Goal: Information Seeking & Learning: Learn about a topic

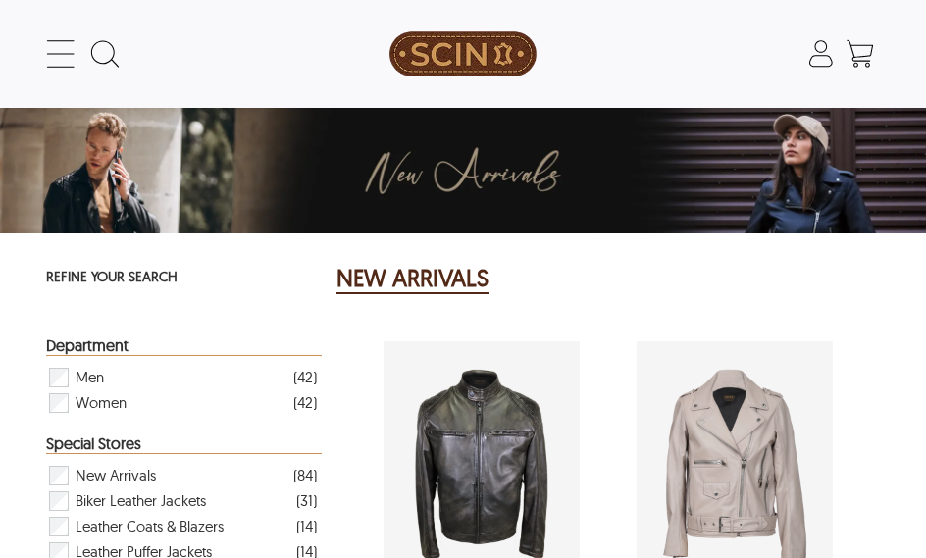
select select "********"
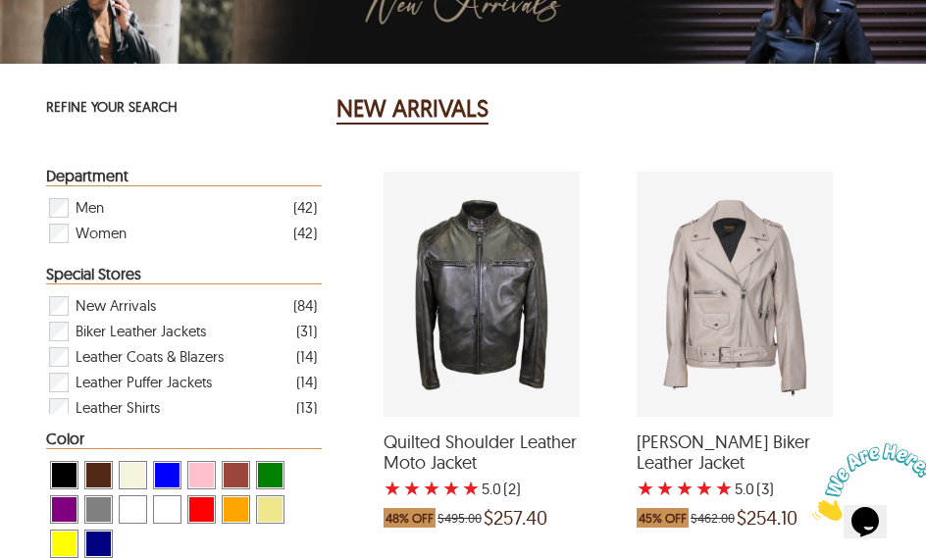
scroll to position [171, 0]
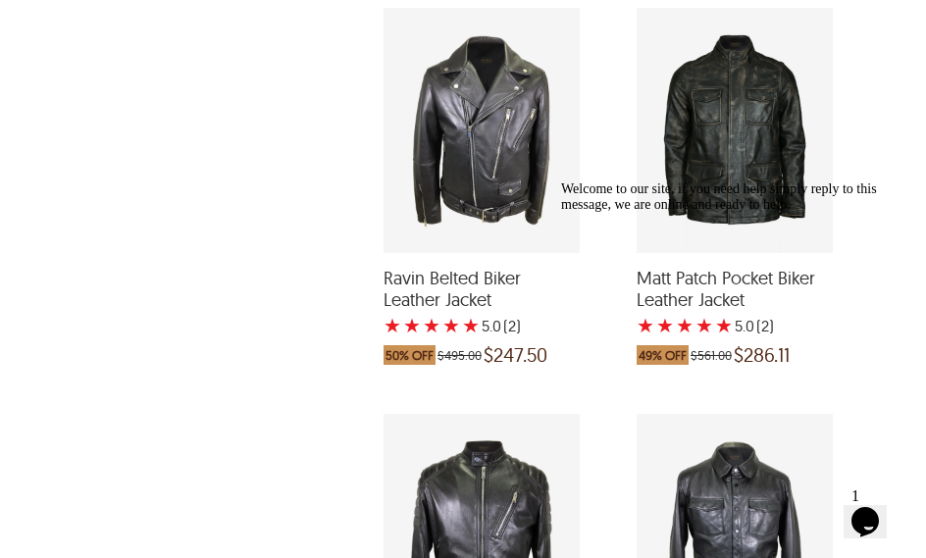
scroll to position [2744, 0]
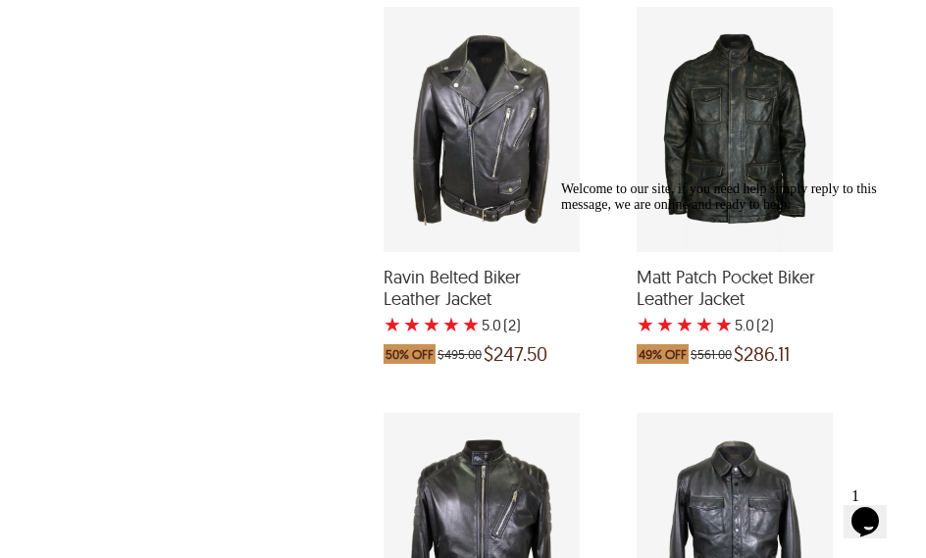
click at [702, 213] on div "Welcome to our site, if you need help simply reply to this message, we are onli…" at bounding box center [737, 196] width 353 height 31
click at [745, 215] on div "Matt Patch Pocket Biker Leather Jacket with a 5 Star Rating 2 Product Review wh…" at bounding box center [734, 129] width 196 height 245
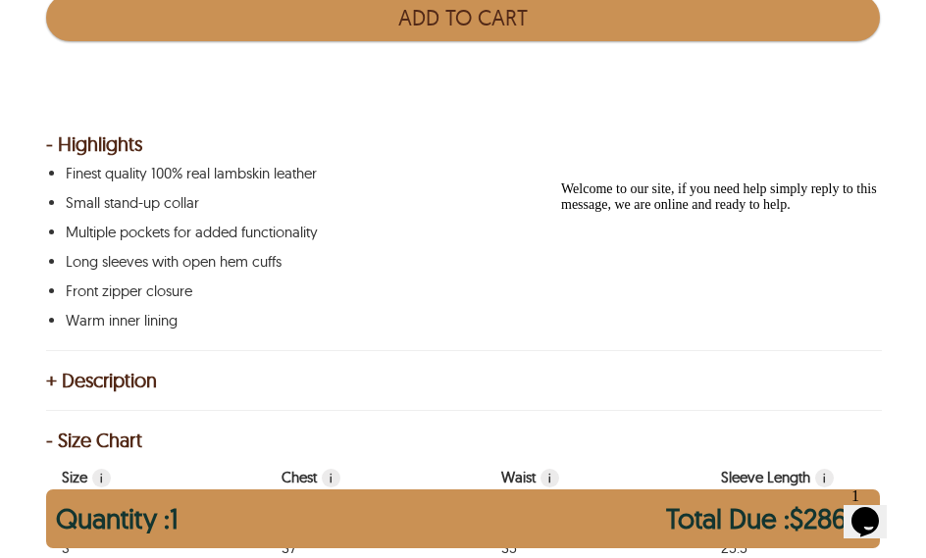
scroll to position [1365, 0]
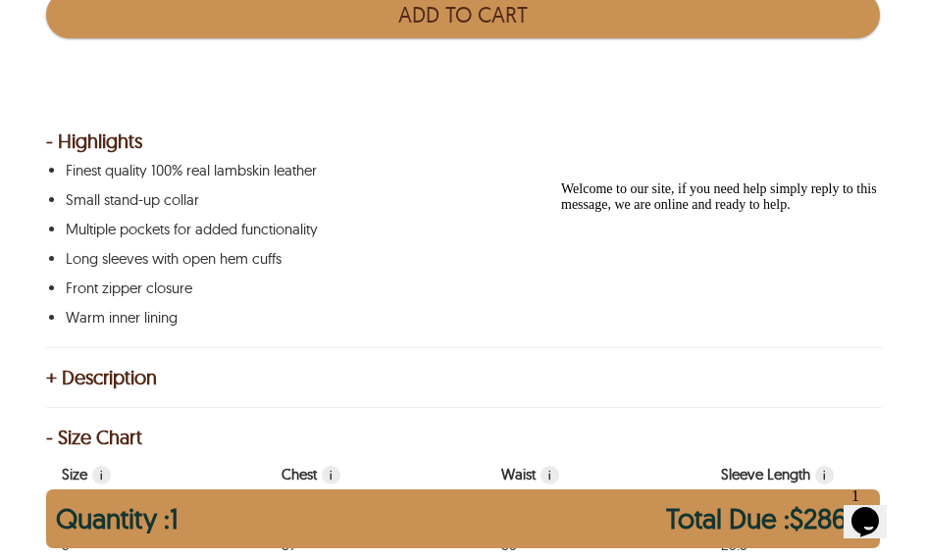
click at [90, 383] on div "+ Description" at bounding box center [463, 378] width 834 height 20
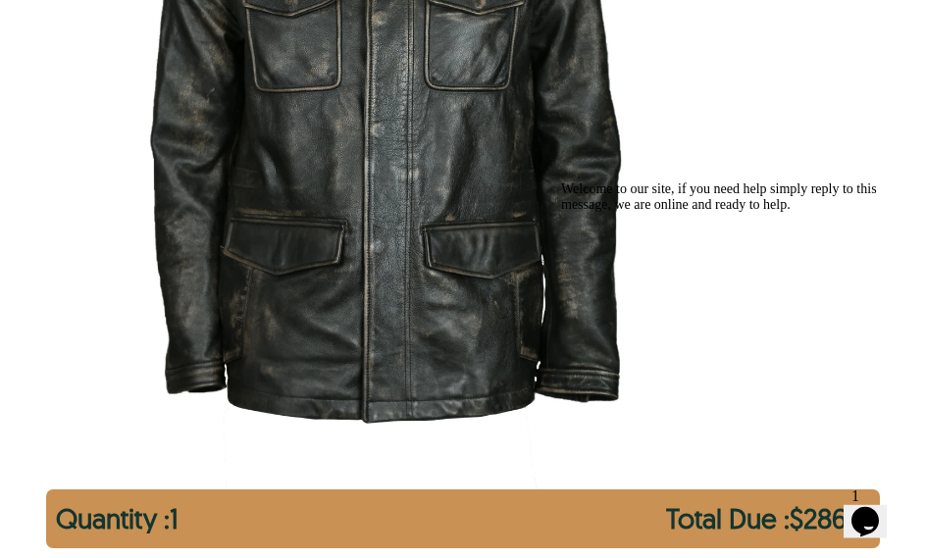
scroll to position [542, 0]
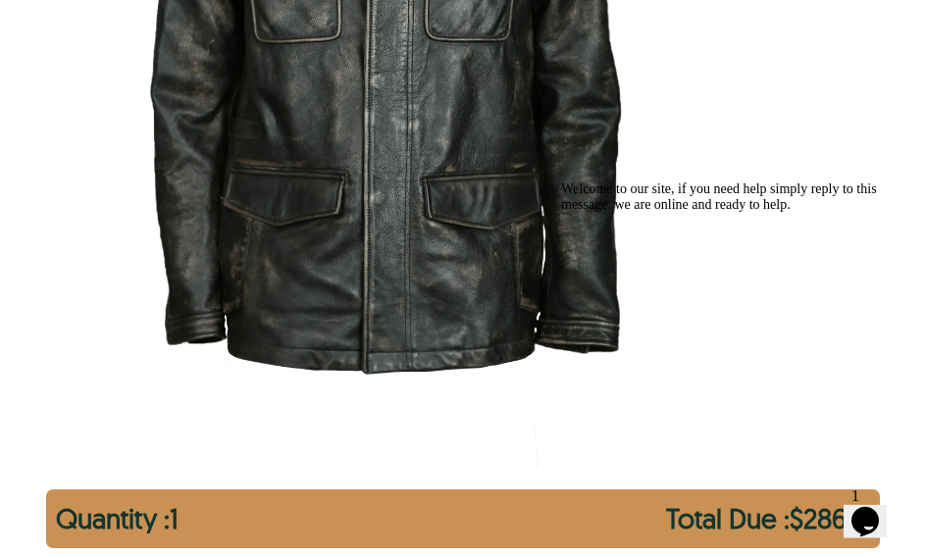
select select "********"
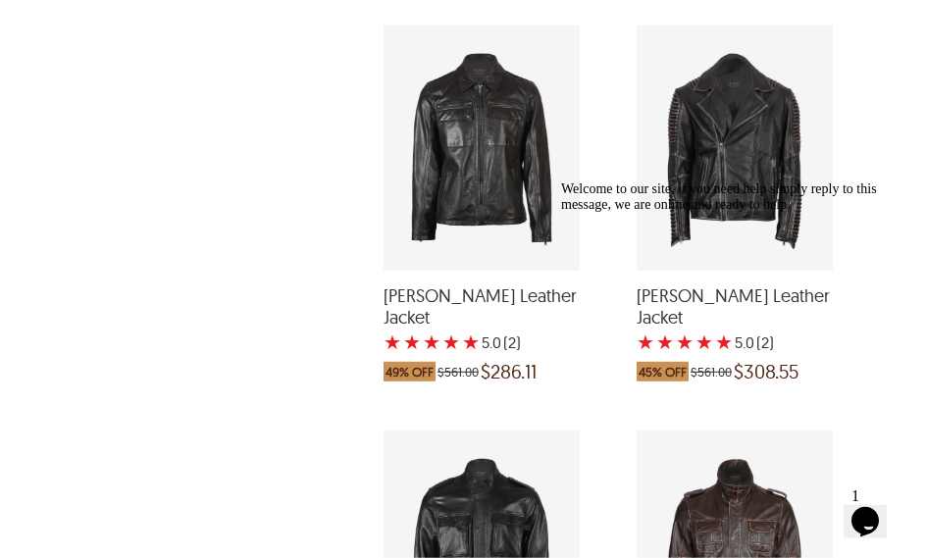
scroll to position [4727, 0]
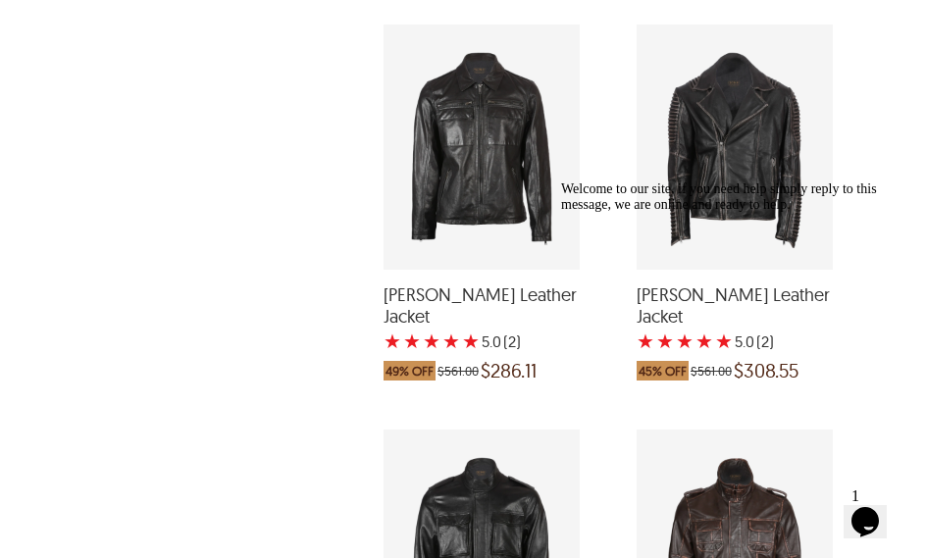
click at [417, 286] on span "[PERSON_NAME] Leather Jacket" at bounding box center [481, 305] width 196 height 42
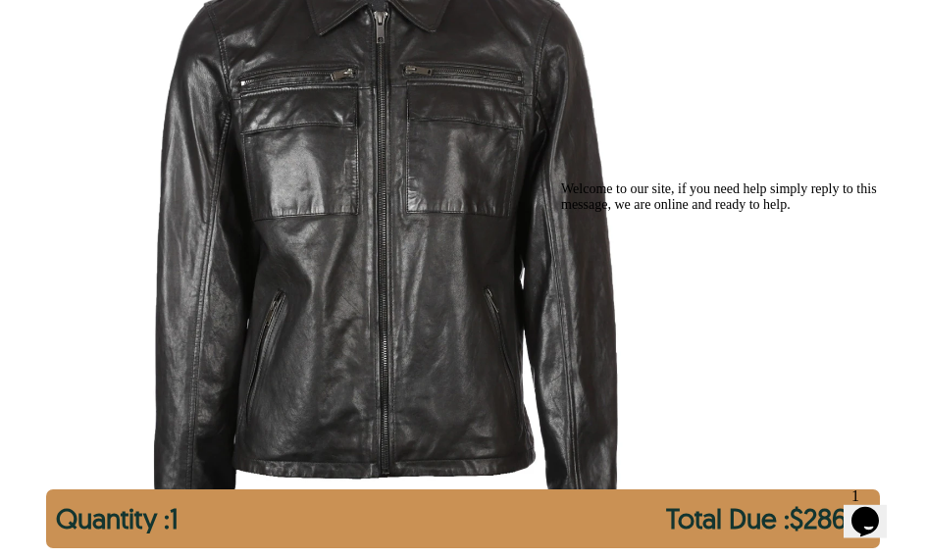
scroll to position [431, 0]
click at [301, 294] on img "men-front-pocket-leather-jacket.webp" at bounding box center [385, 221] width 651 height 814
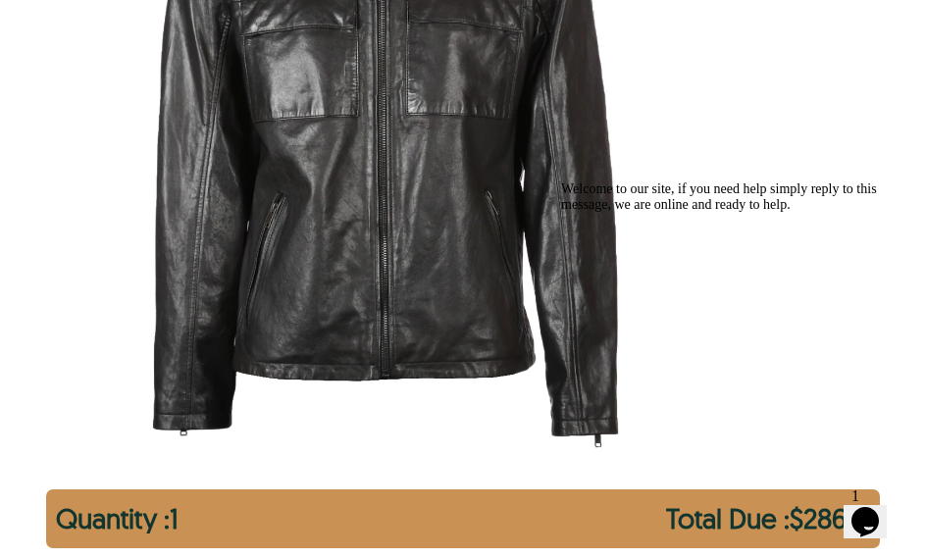
scroll to position [531, 0]
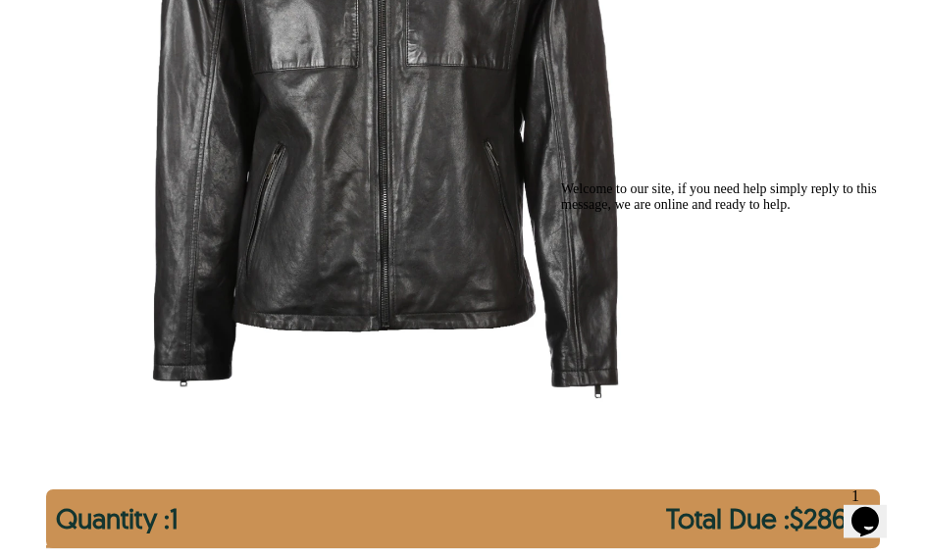
select select "********"
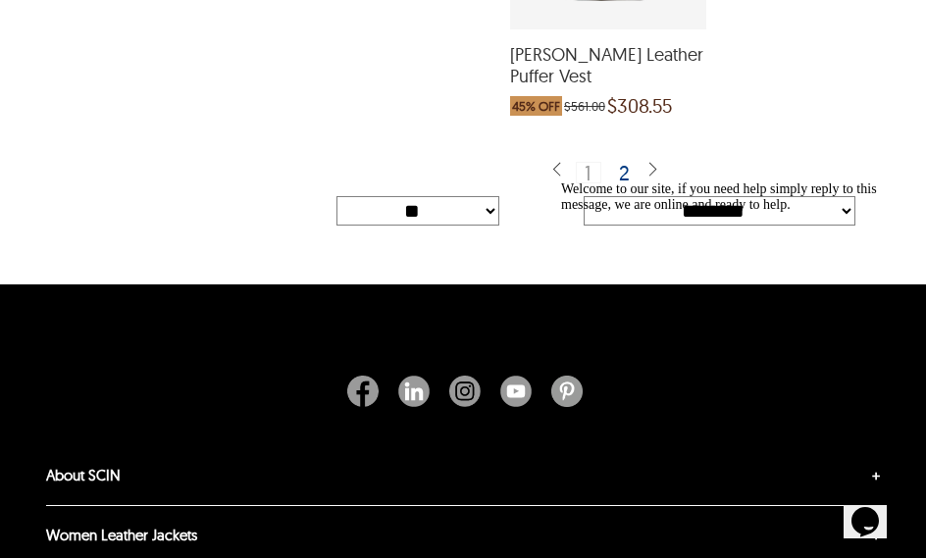
scroll to position [6565, 0]
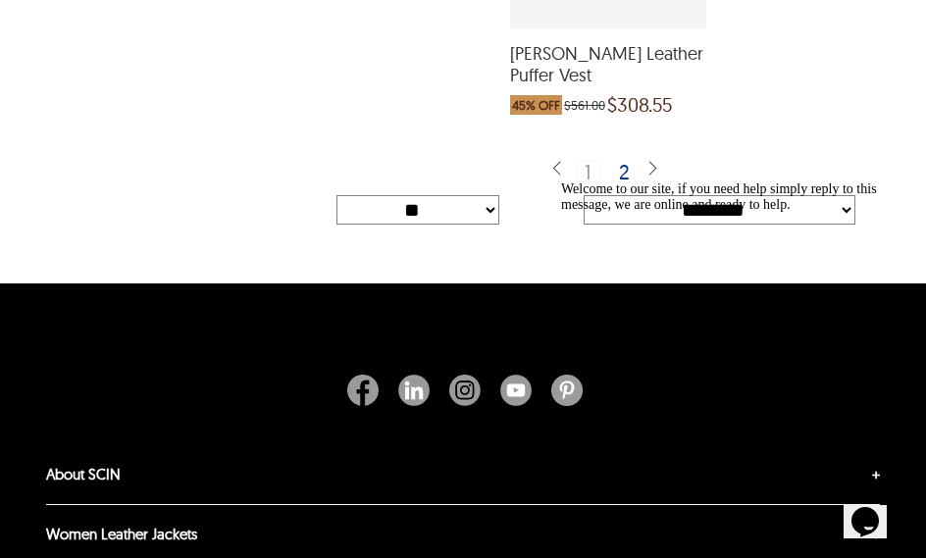
click at [622, 162] on div "2" at bounding box center [625, 172] width 28 height 20
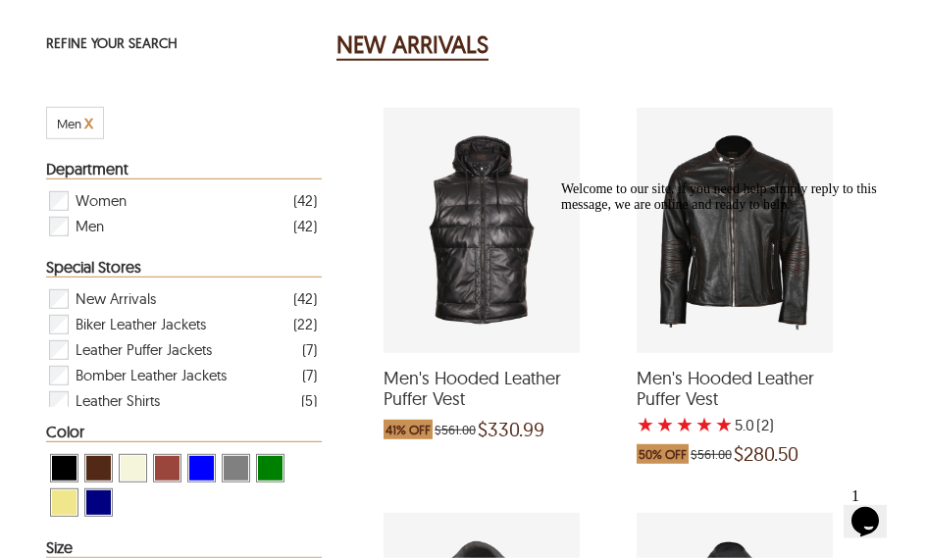
scroll to position [235, 0]
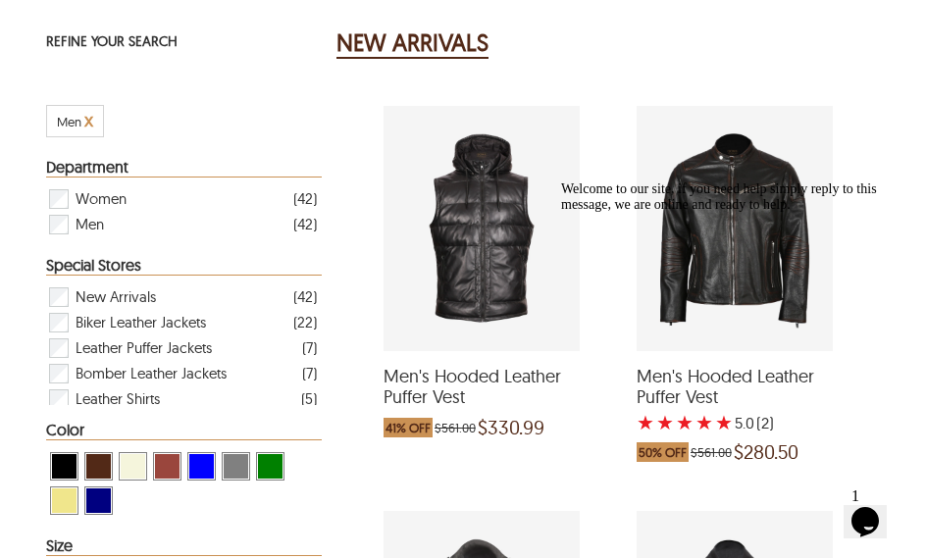
click at [469, 377] on span "Men's Hooded Leather Puffer Vest" at bounding box center [481, 387] width 196 height 42
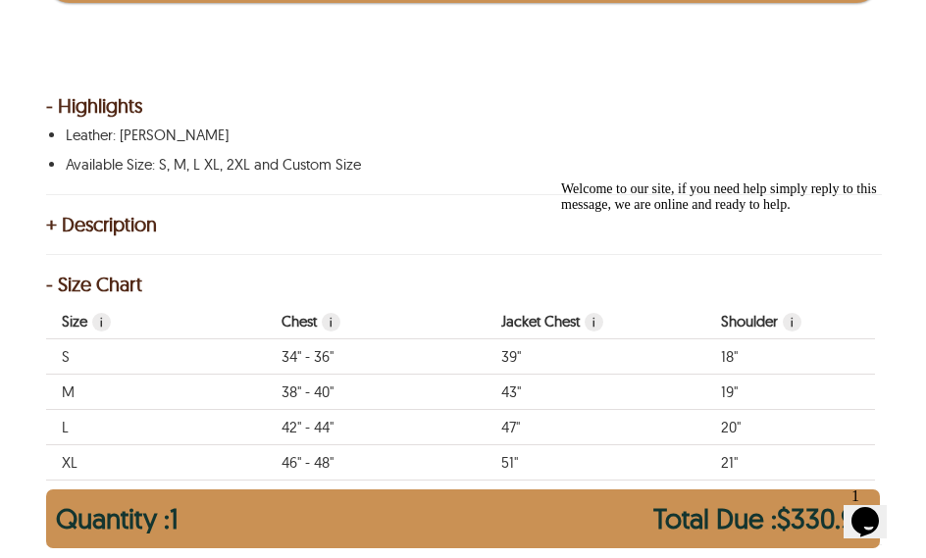
scroll to position [1394, 0]
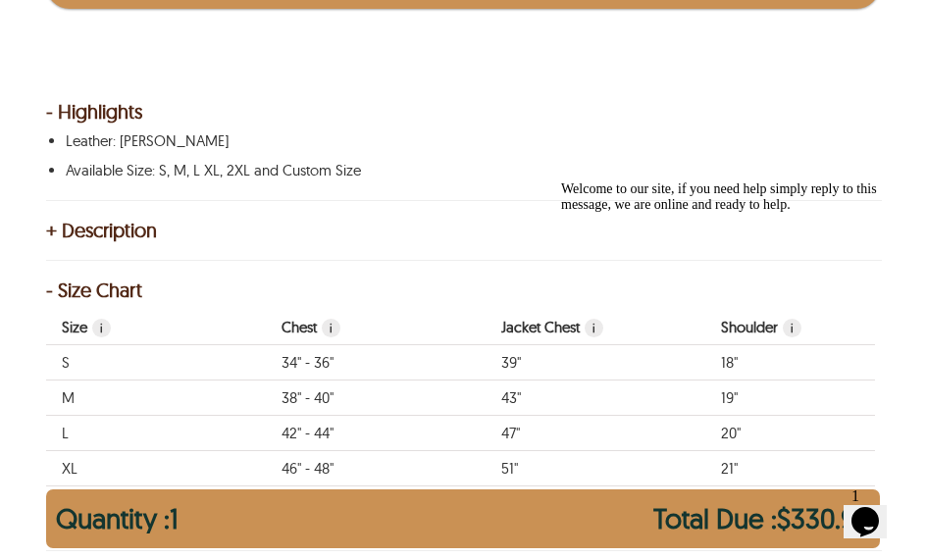
click at [66, 237] on div "+ Description" at bounding box center [463, 231] width 834 height 20
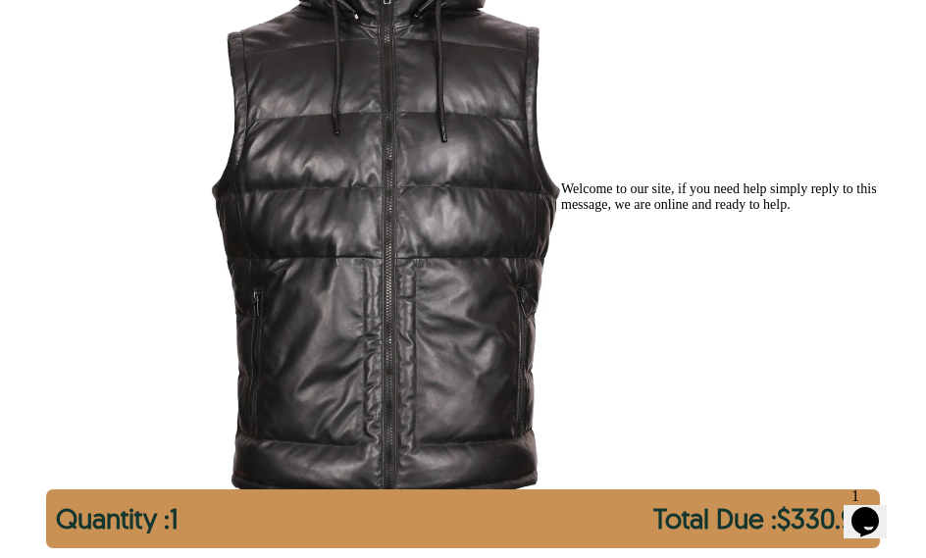
scroll to position [451, 0]
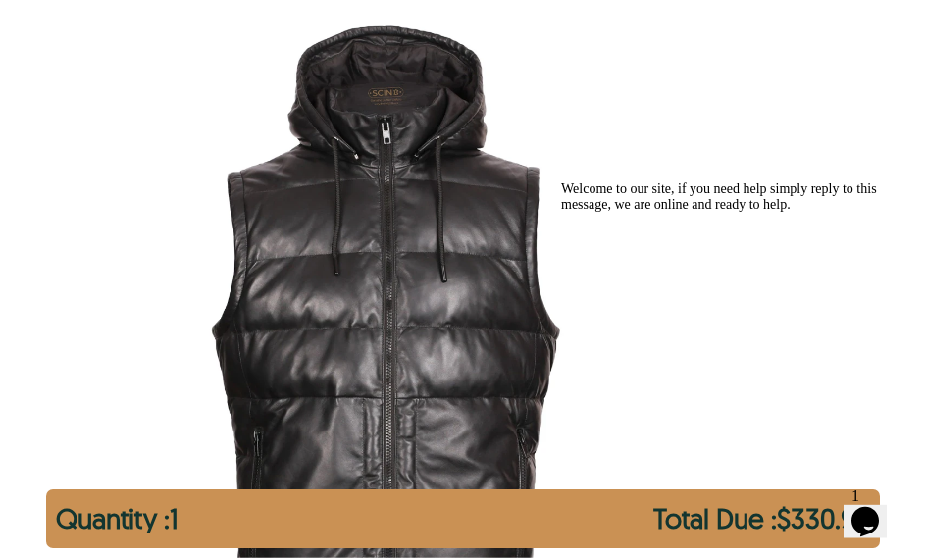
select select "********"
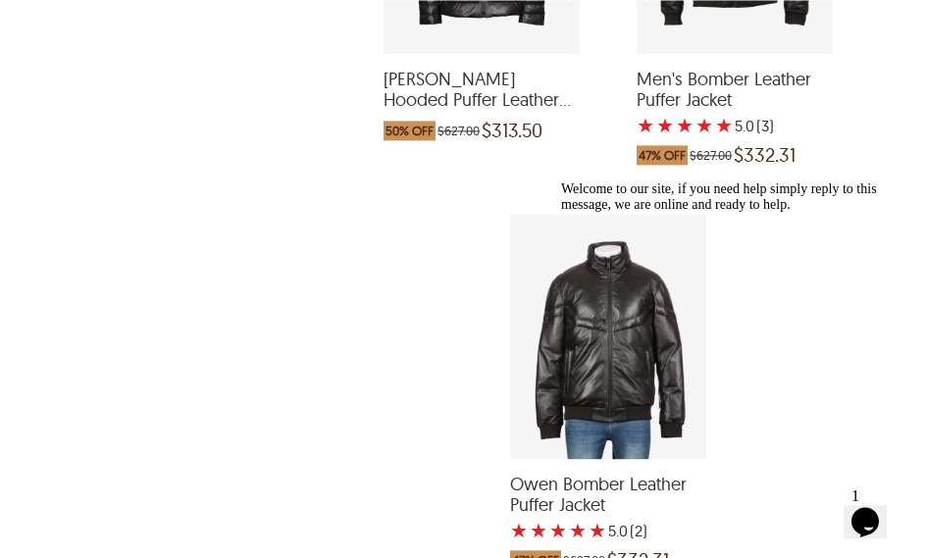
scroll to position [2151, 0]
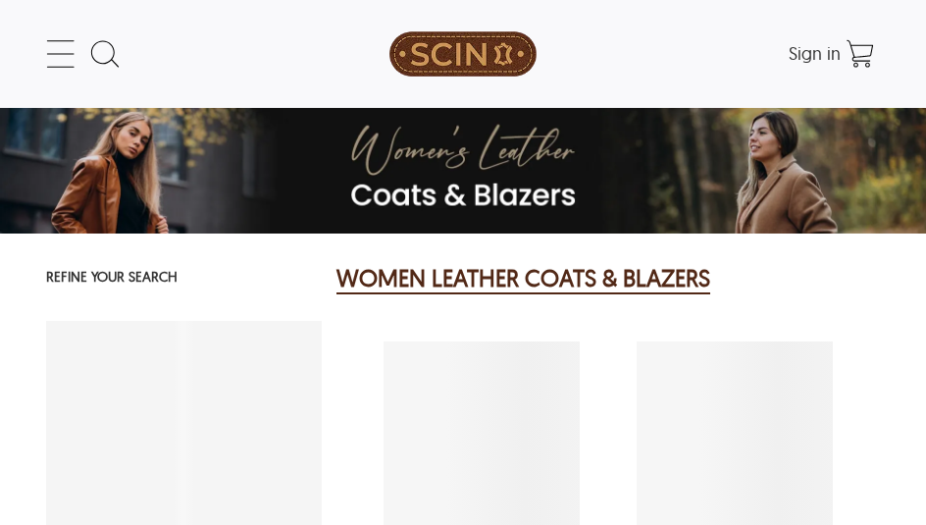
select select "********"
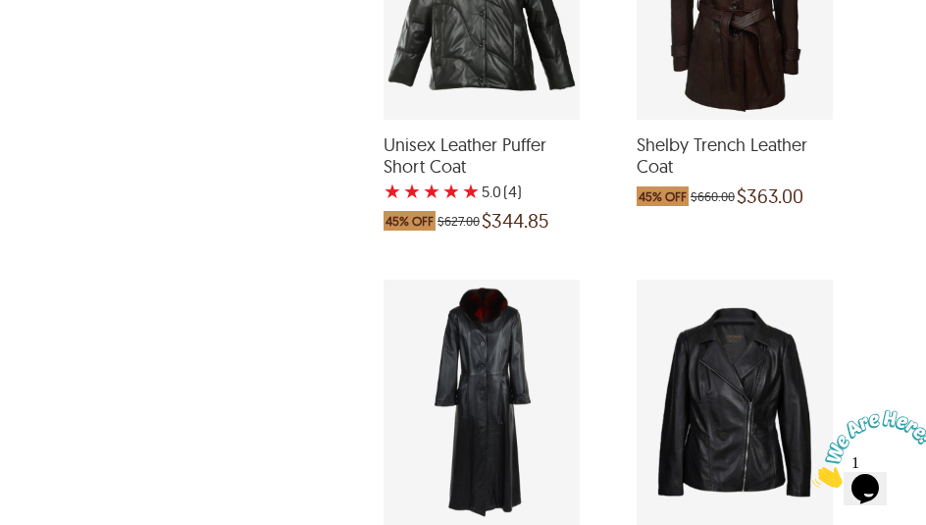
scroll to position [1276, 0]
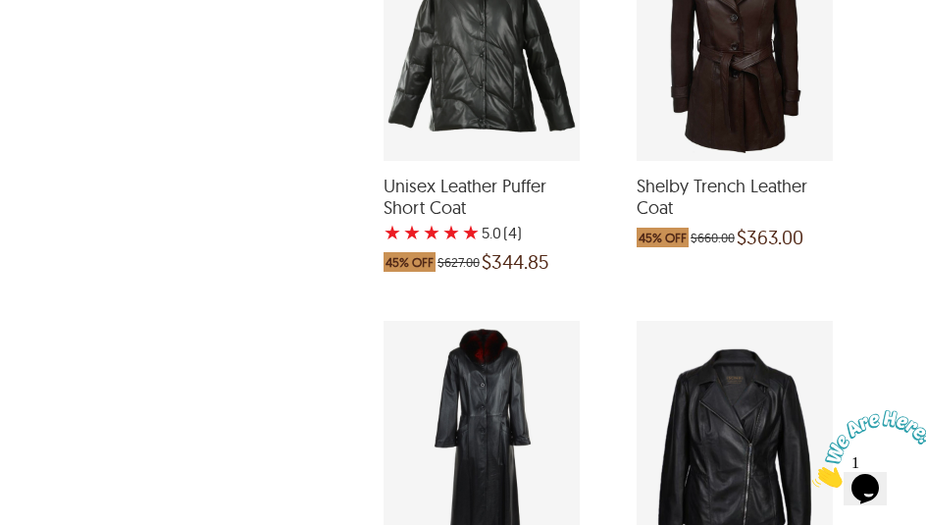
scroll to position [1232, 0]
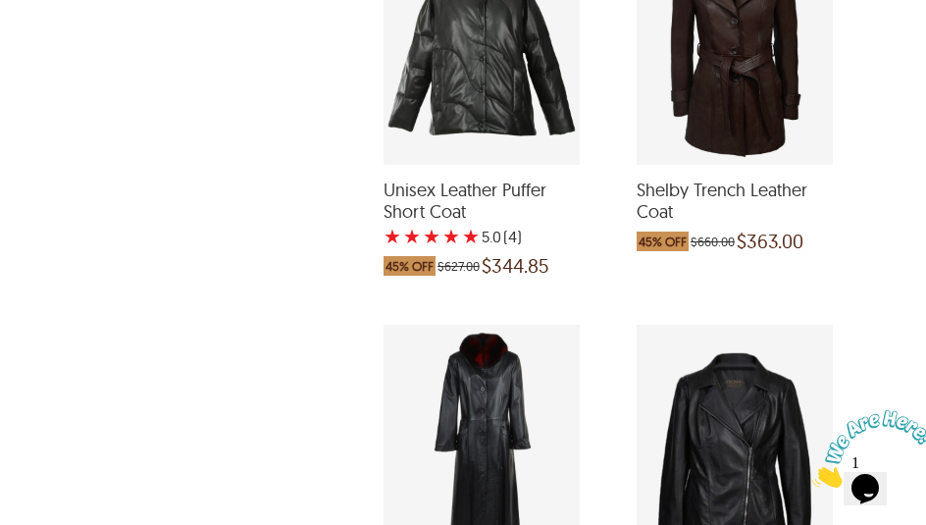
click at [769, 102] on div "Shelby Trench Leather Coat which was at a price of $660.00, now after discount …" at bounding box center [734, 42] width 196 height 245
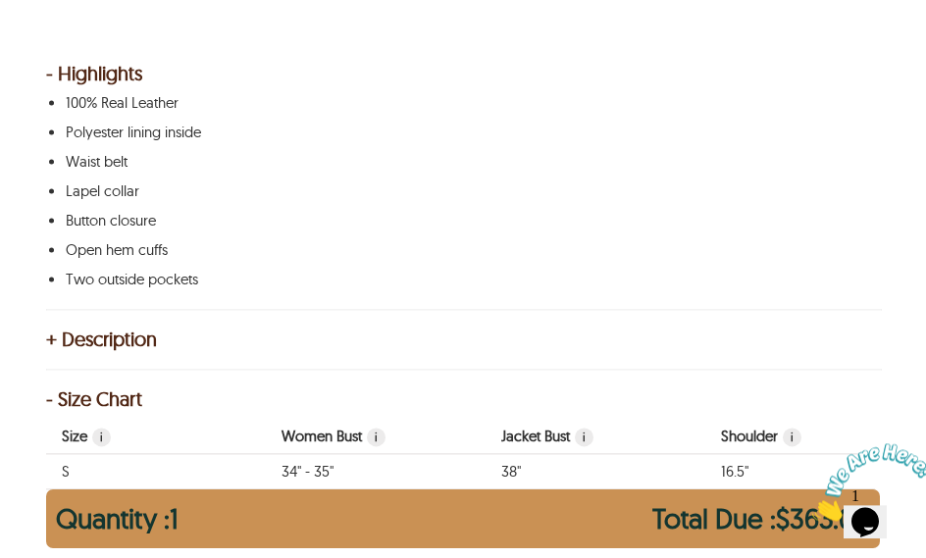
scroll to position [1540, 0]
